Goal: Find specific page/section: Find specific page/section

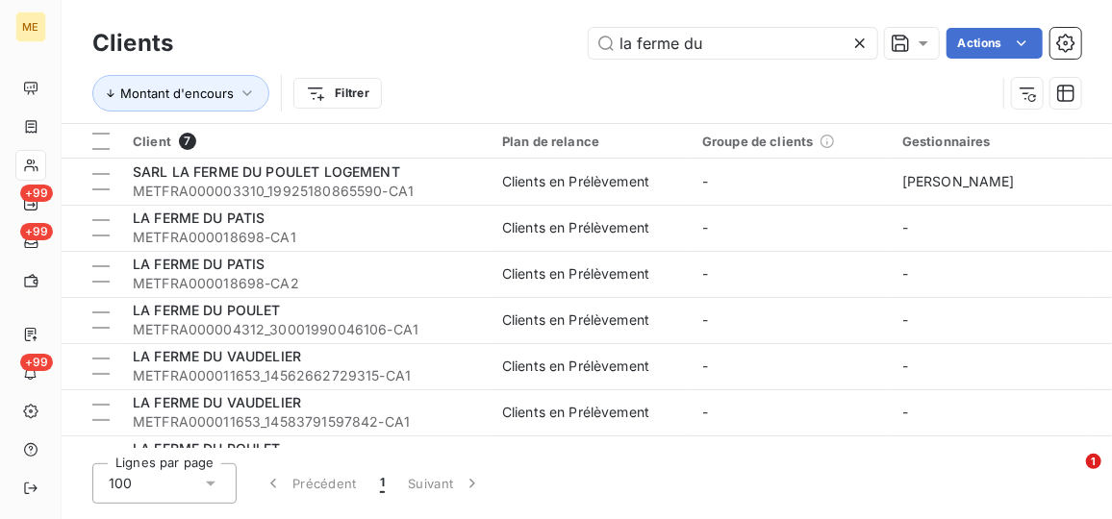
click at [860, 42] on icon at bounding box center [860, 43] width 10 height 10
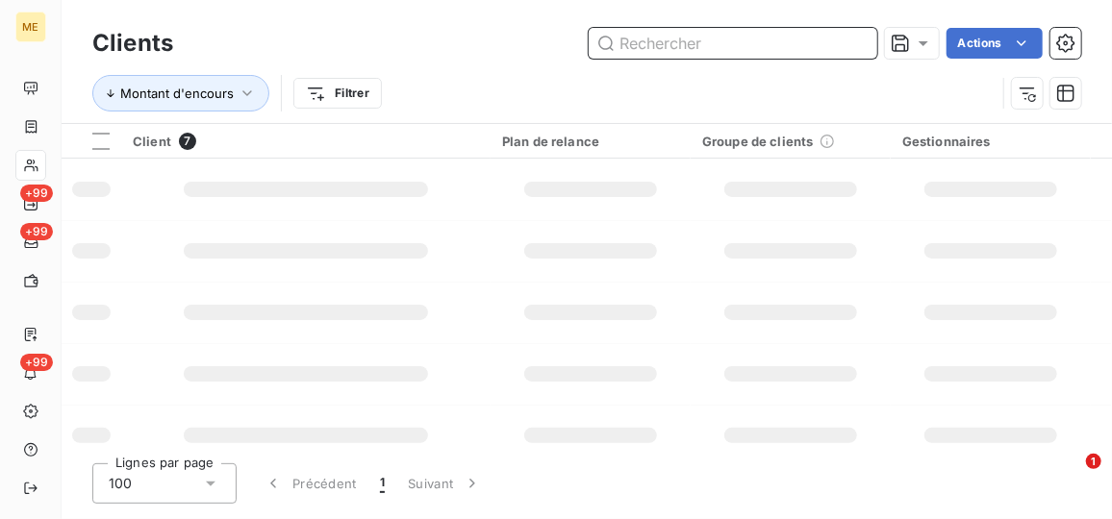
click at [783, 37] on input "text" at bounding box center [732, 43] width 288 height 31
paste input "METFRA000001234_25669898651659"
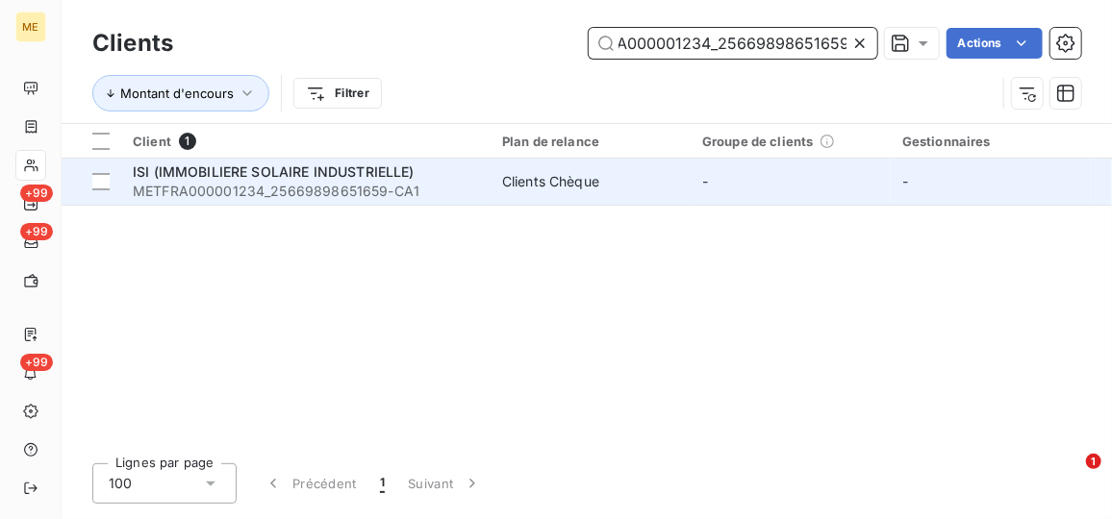
type input "METFRA000001234_25669898651659"
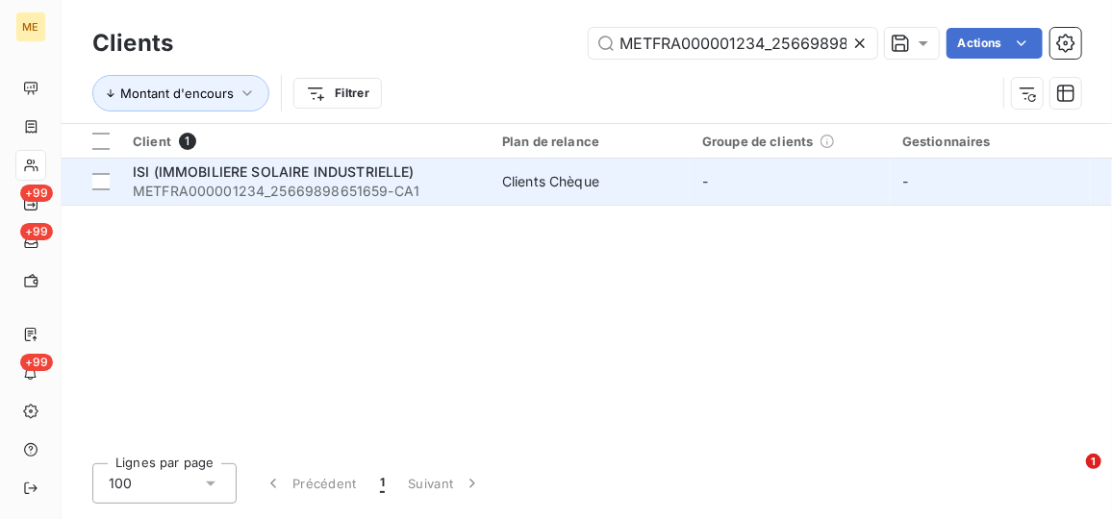
click at [658, 191] on td "Clients Chèque" at bounding box center [590, 182] width 200 height 46
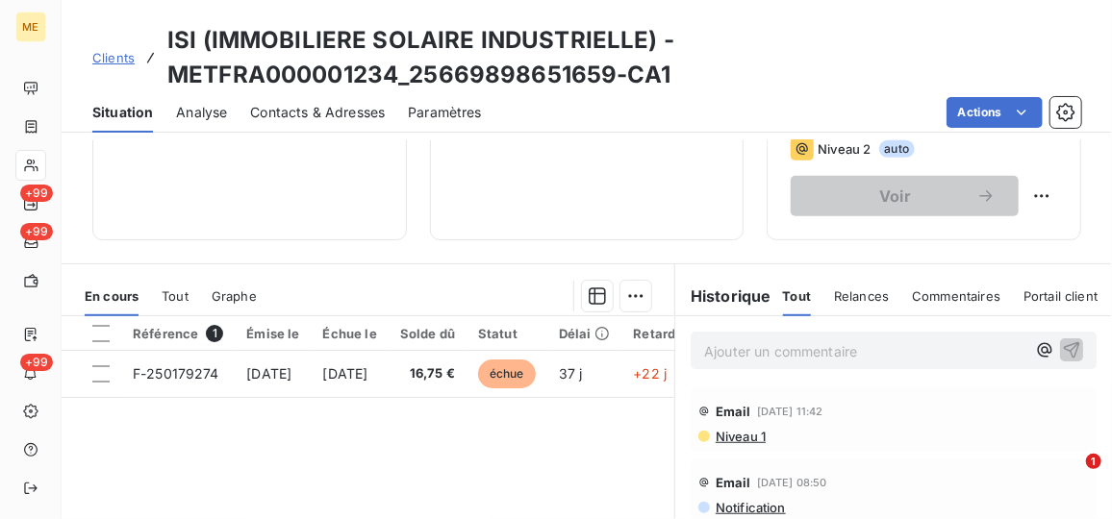
scroll to position [473, 0]
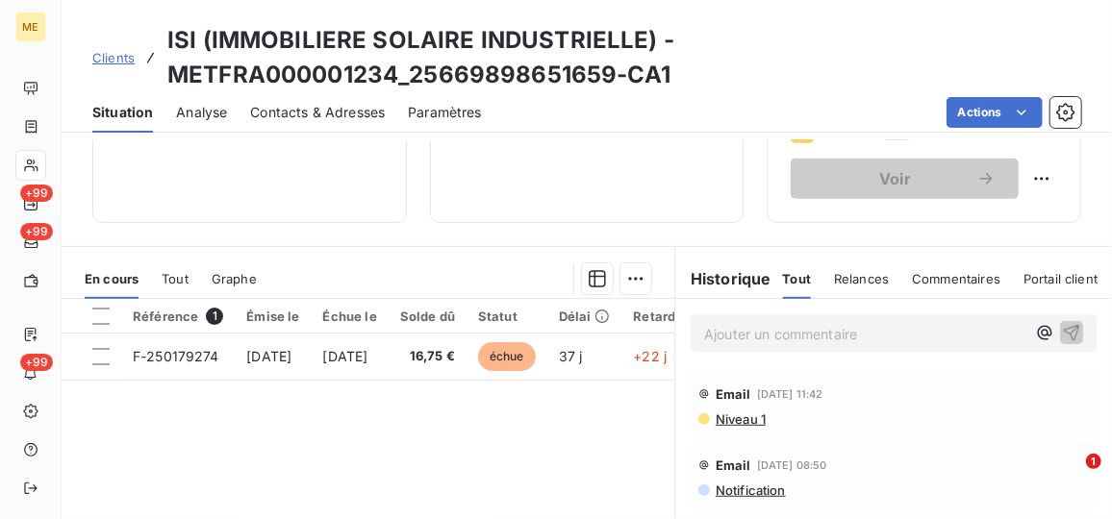
click at [110, 56] on span "Clients" at bounding box center [113, 57] width 42 height 15
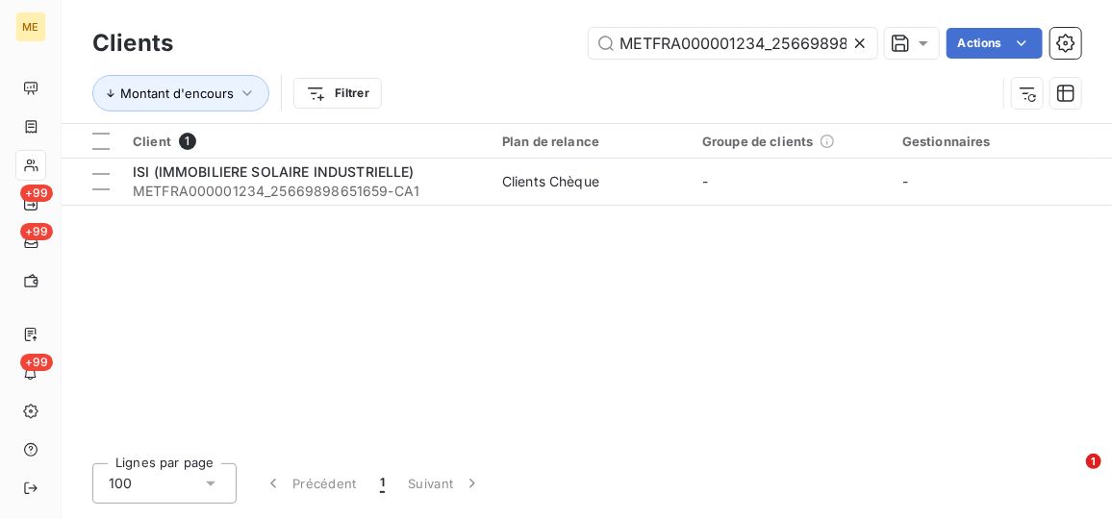
click at [850, 39] on icon at bounding box center [859, 43] width 19 height 19
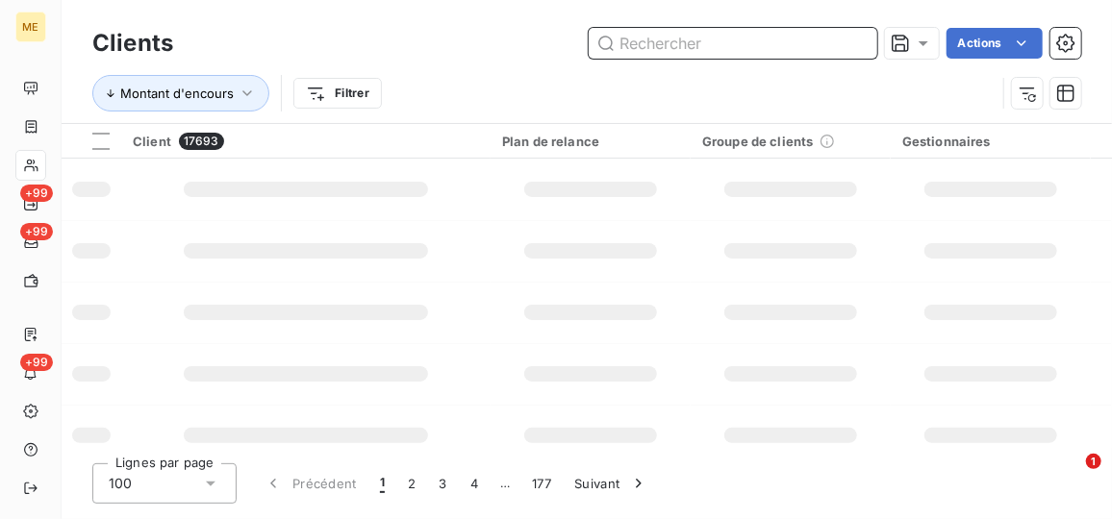
click at [823, 49] on input "text" at bounding box center [732, 43] width 288 height 31
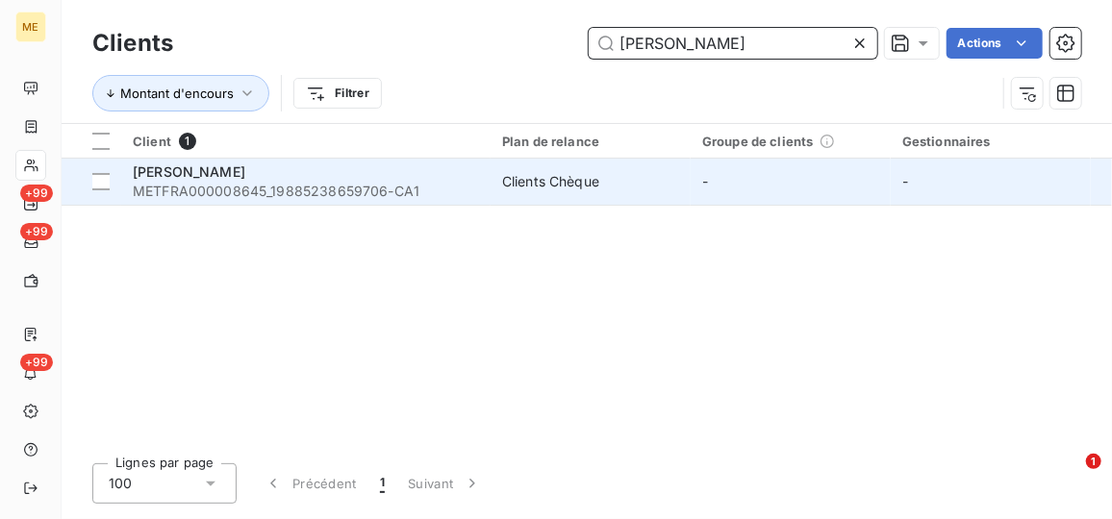
type input "[PERSON_NAME]"
click at [678, 198] on td "Clients Chèque" at bounding box center [590, 182] width 200 height 46
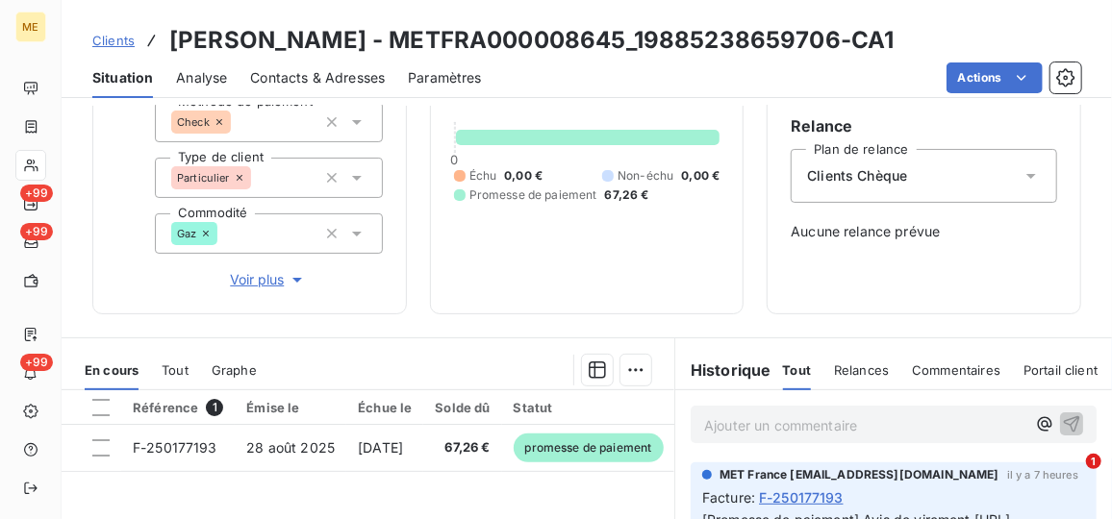
scroll to position [260, 0]
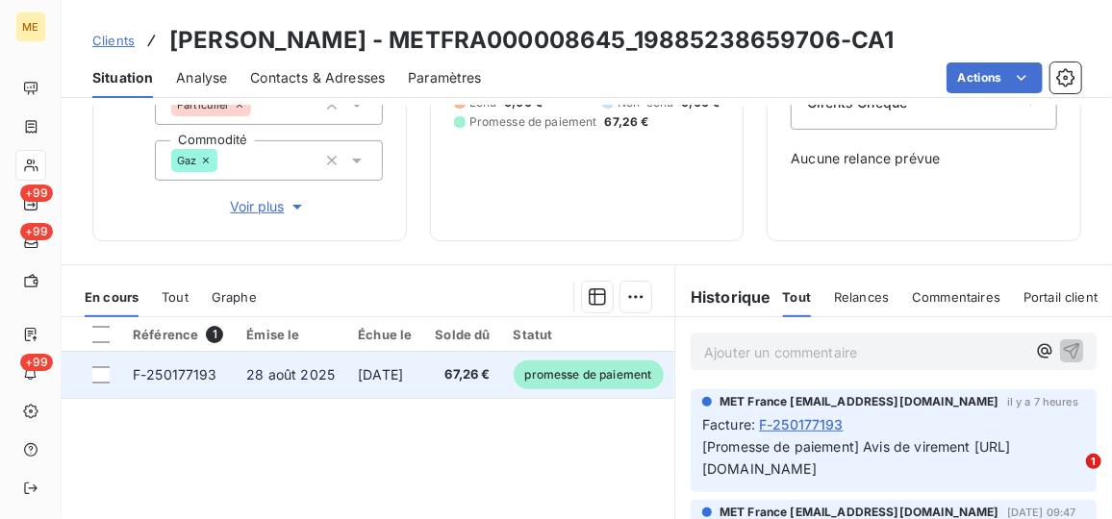
click at [352, 378] on td "[DATE]" at bounding box center [384, 375] width 77 height 46
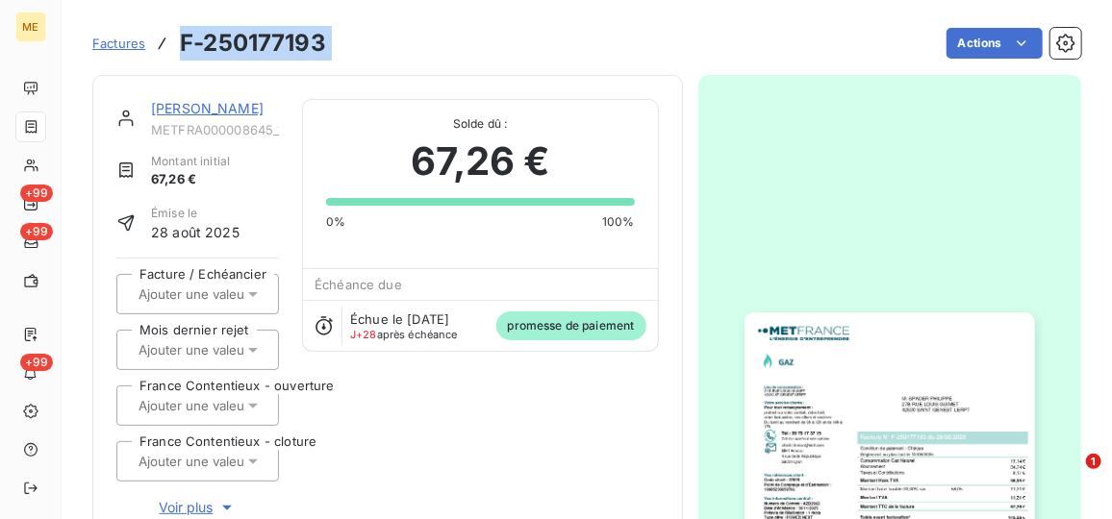
drag, startPoint x: 377, startPoint y: 18, endPoint x: 181, endPoint y: 28, distance: 196.4
click at [181, 28] on div "Factures F-250177193 Actions" at bounding box center [586, 31] width 988 height 63
copy section "F-250177193 Actions"
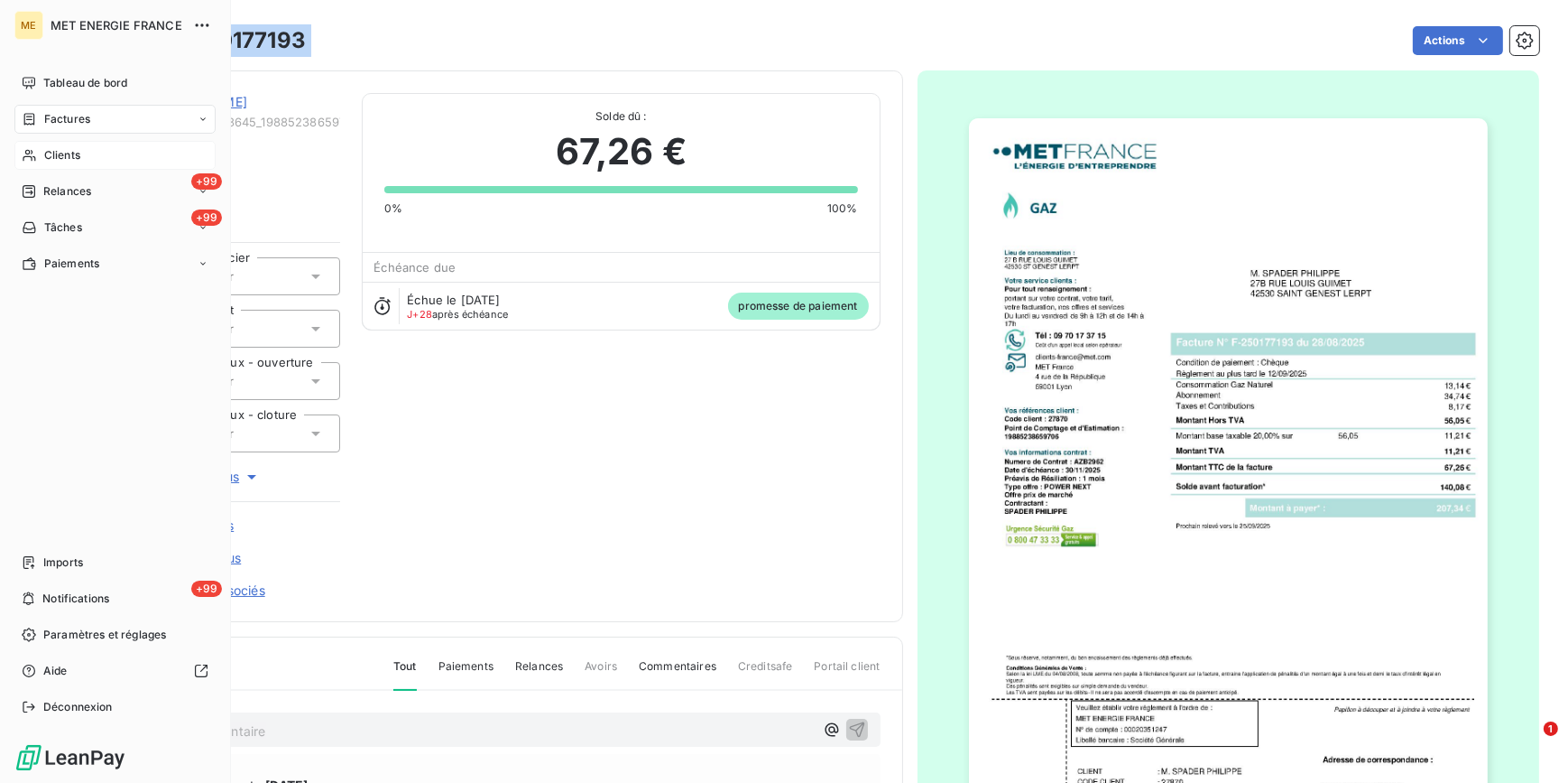
click at [57, 150] on span "Clients" at bounding box center [62, 155] width 36 height 16
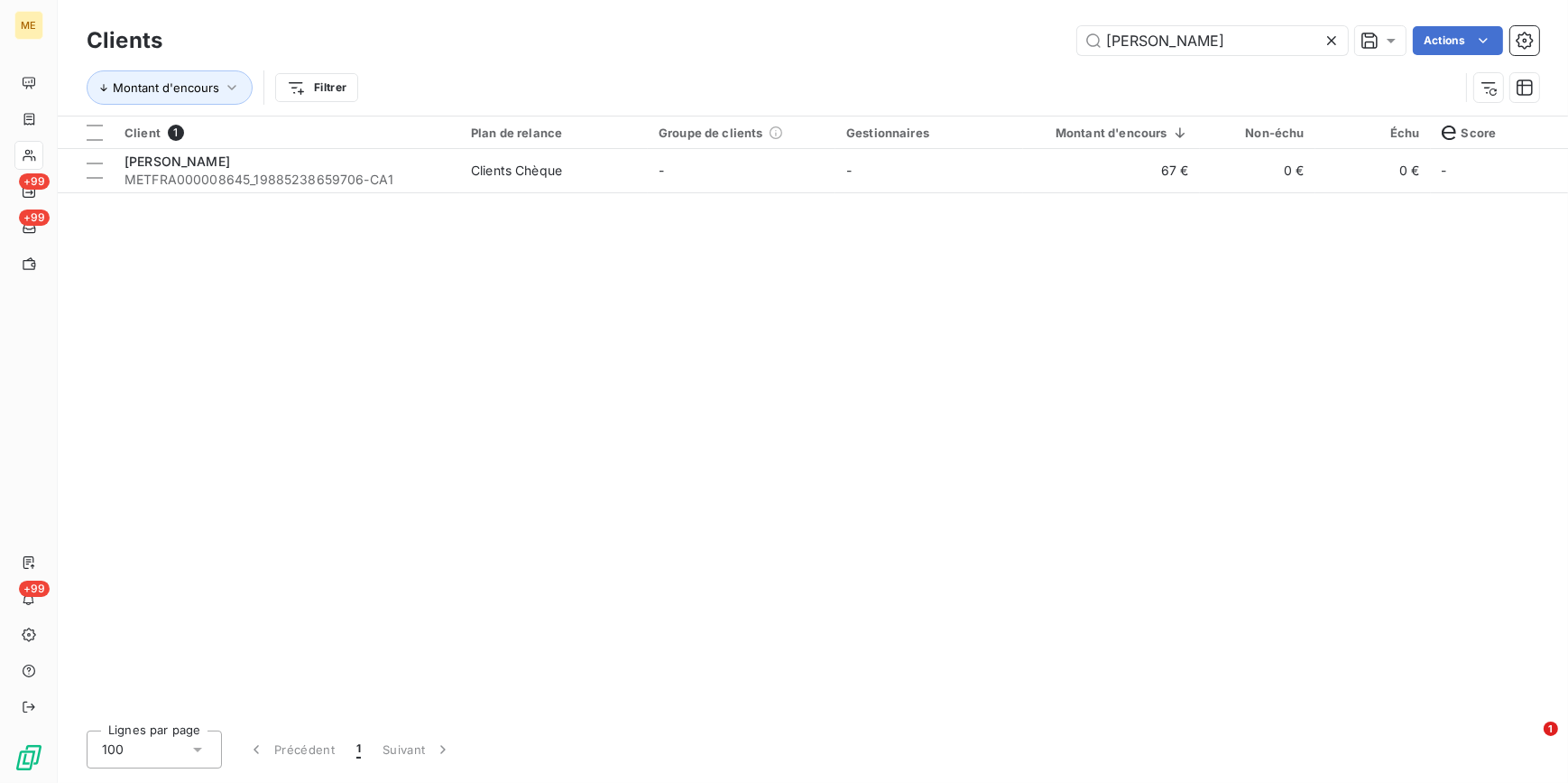
click at [1043, 45] on icon at bounding box center [1332, 40] width 18 height 18
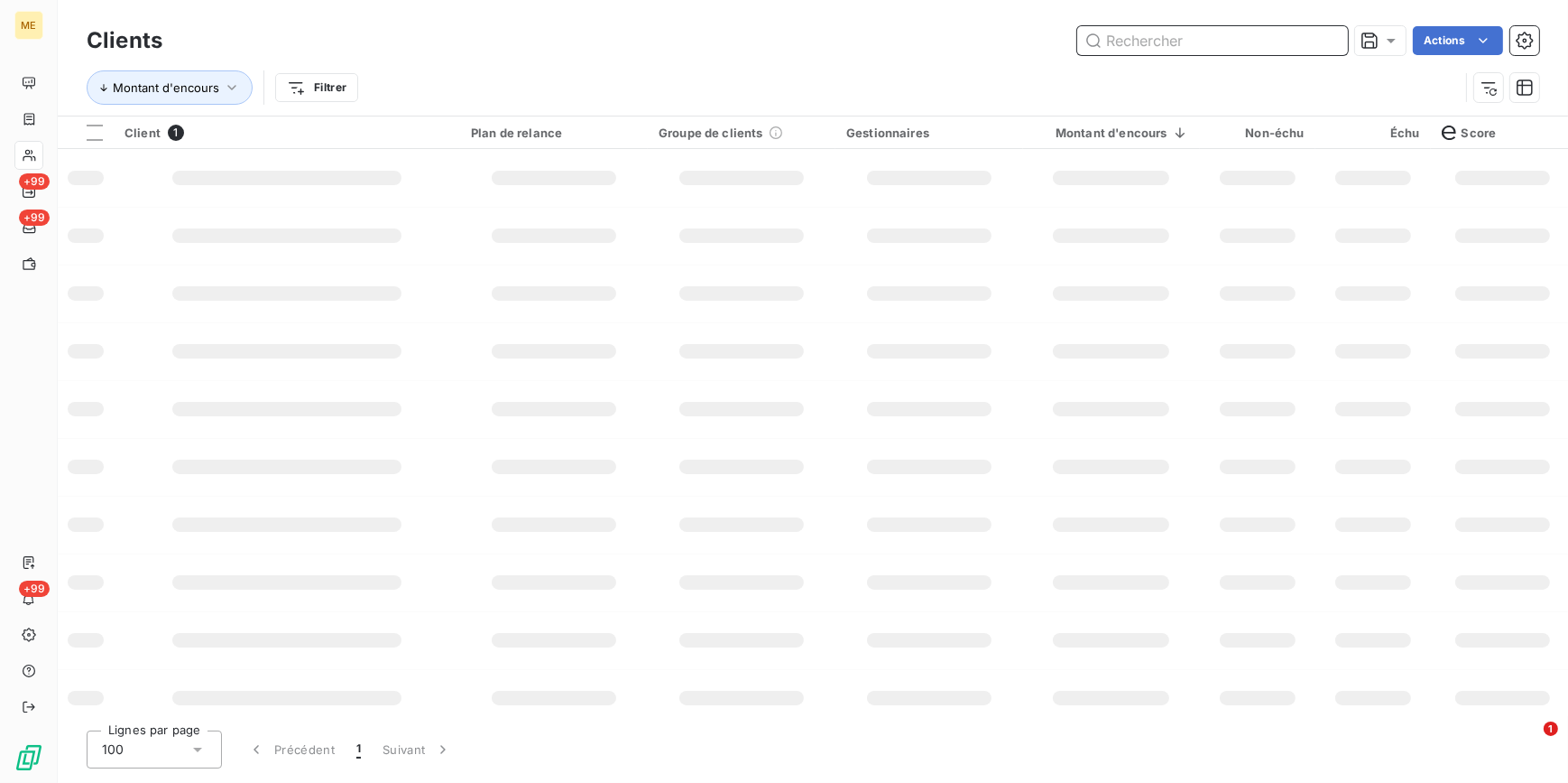
click at [1043, 38] on input "text" at bounding box center [1212, 40] width 270 height 29
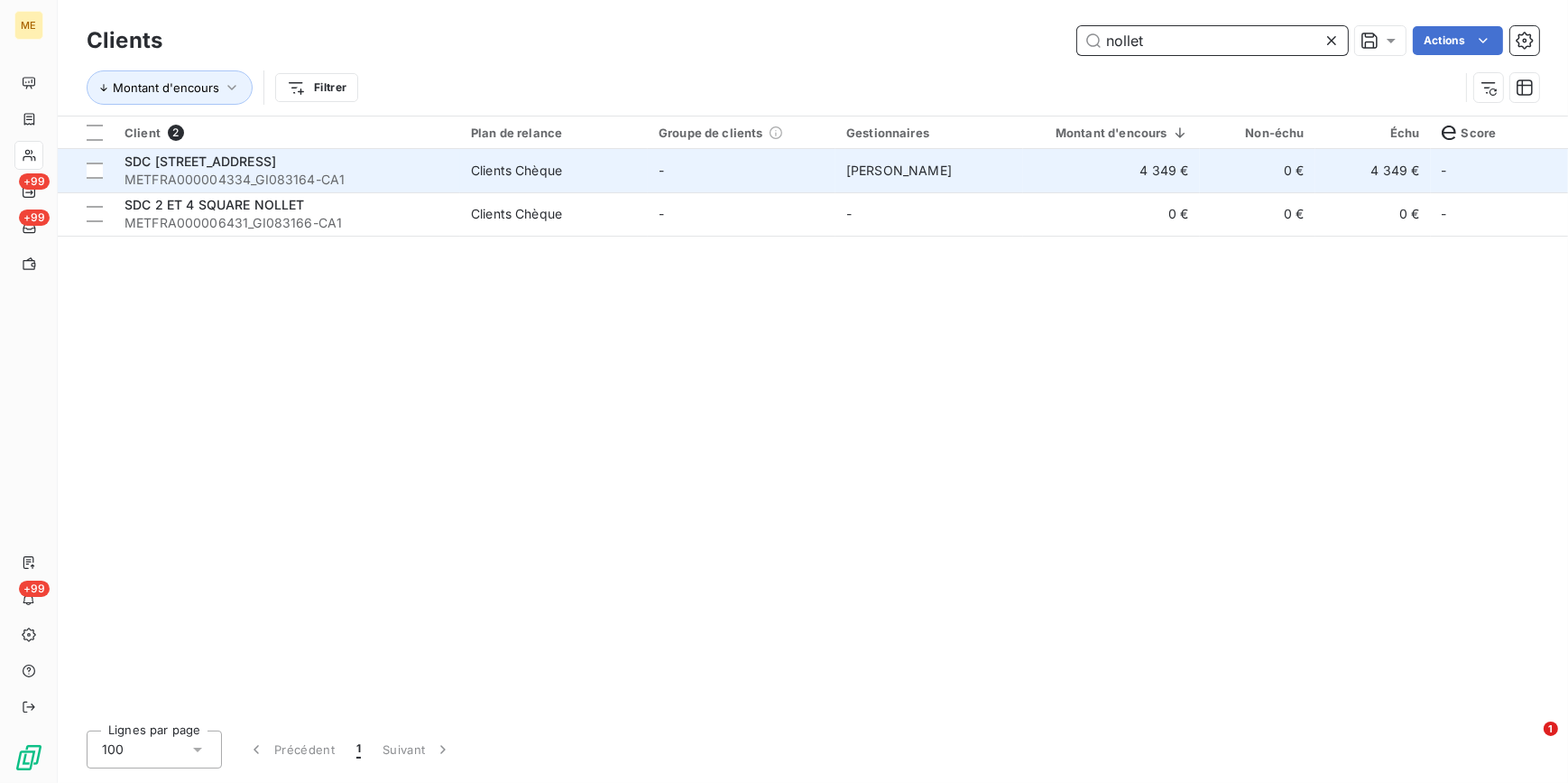
type input "nollet"
click at [537, 169] on div "Clients Chèque" at bounding box center [516, 170] width 91 height 18
